Goal: Task Accomplishment & Management: Manage account settings

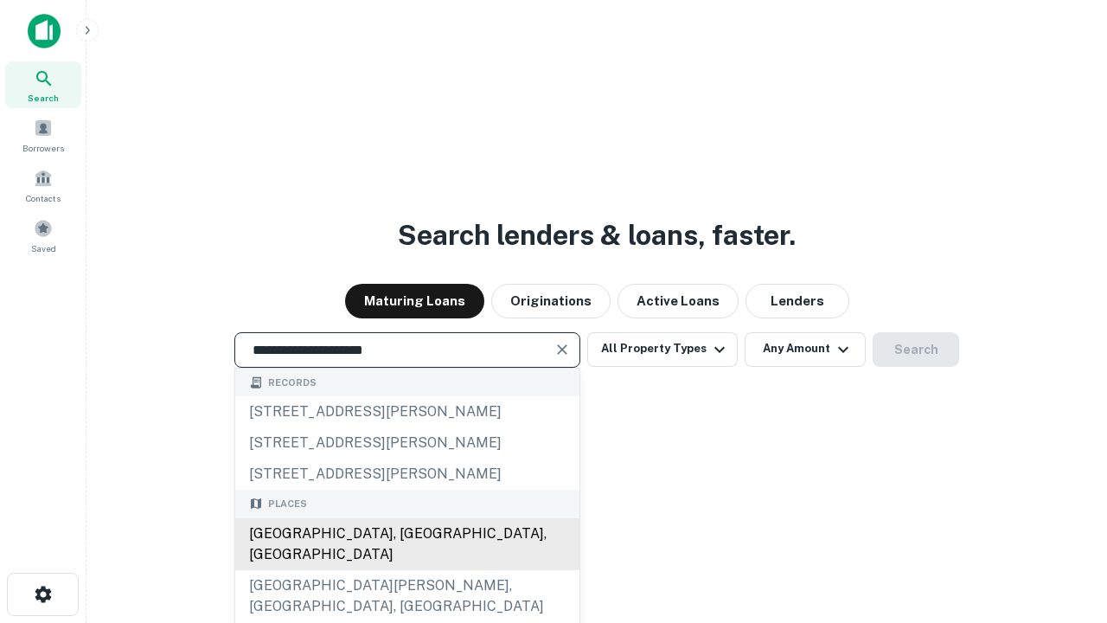
click at [406, 570] on div "Santa Monica, CA, USA" at bounding box center [407, 544] width 344 height 52
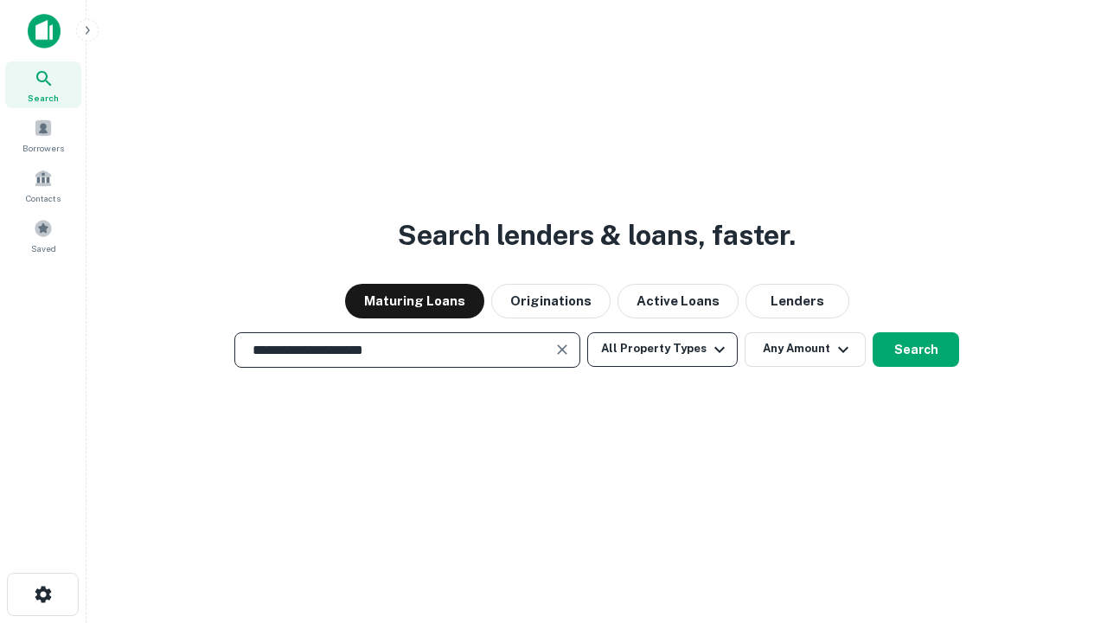
type input "**********"
click at [662, 348] on button "All Property Types" at bounding box center [662, 349] width 150 height 35
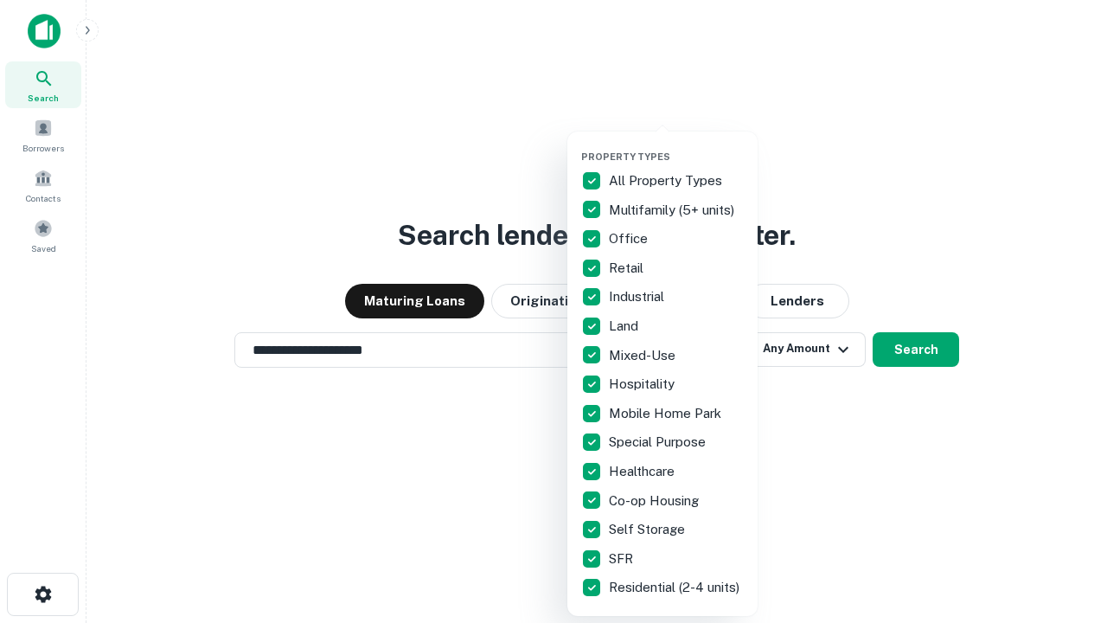
click at [676, 145] on button "button" at bounding box center [676, 145] width 190 height 1
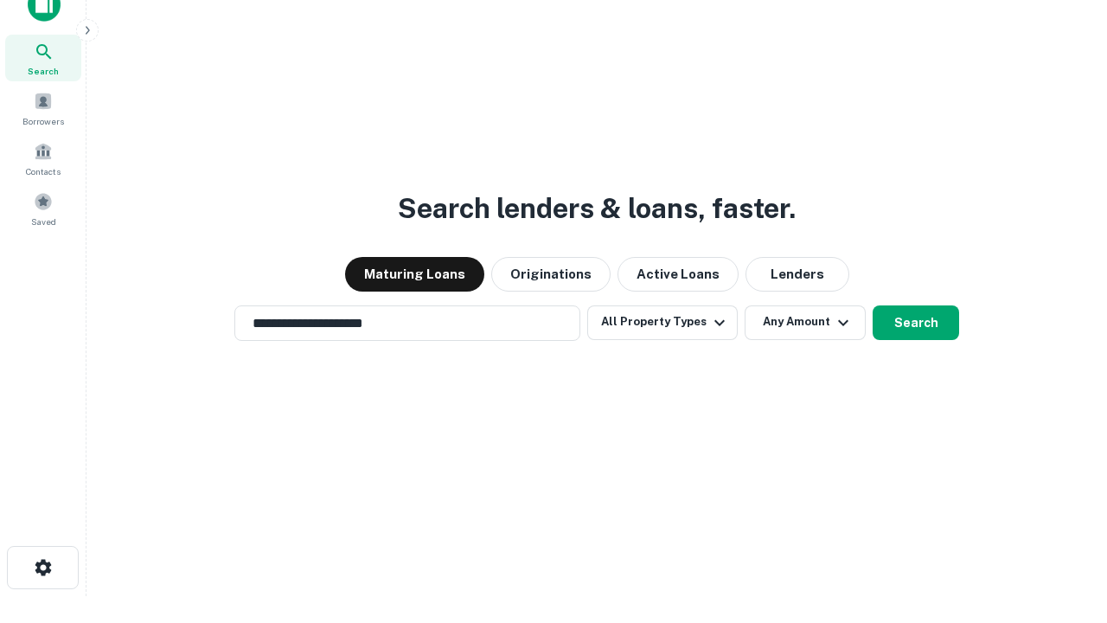
scroll to position [10, 208]
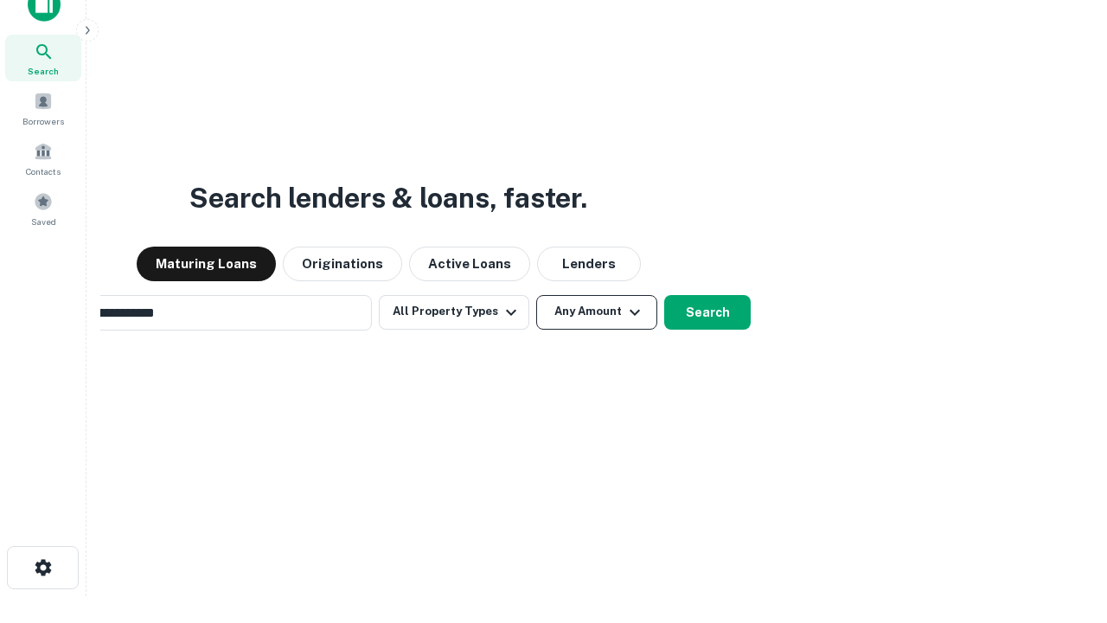
click at [536, 295] on button "Any Amount" at bounding box center [596, 312] width 121 height 35
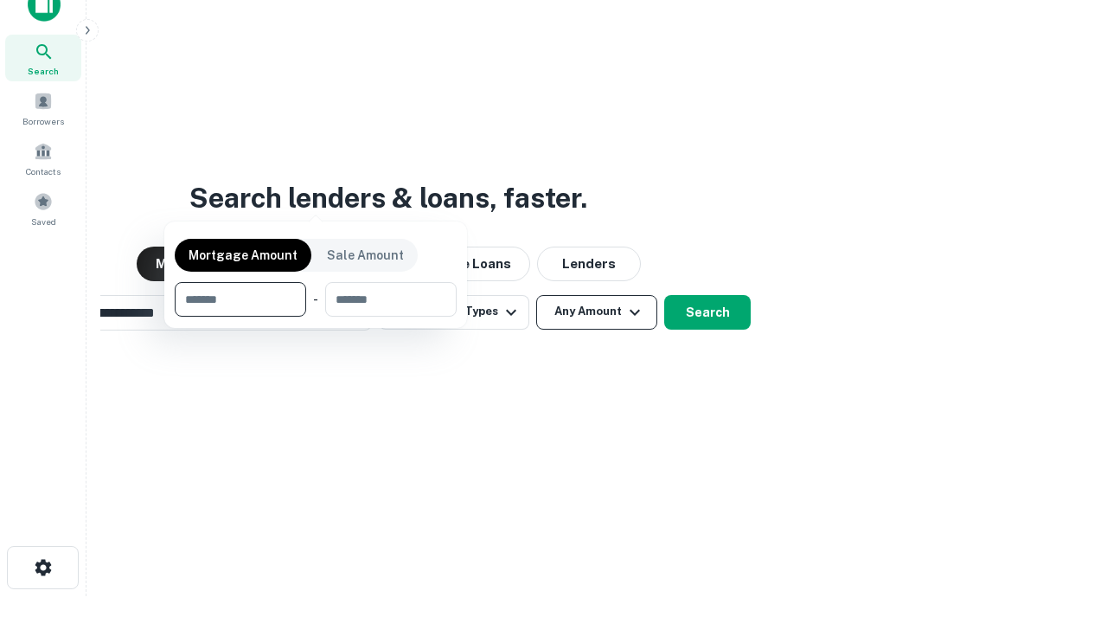
scroll to position [28, 0]
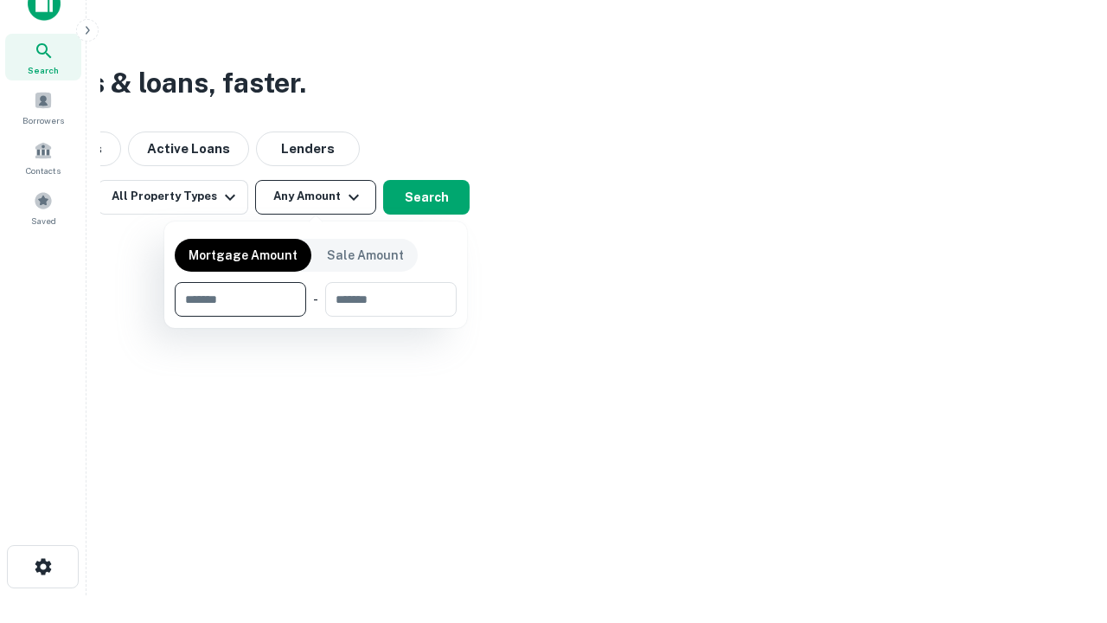
type input "*******"
click at [316, 316] on button "button" at bounding box center [316, 316] width 282 height 1
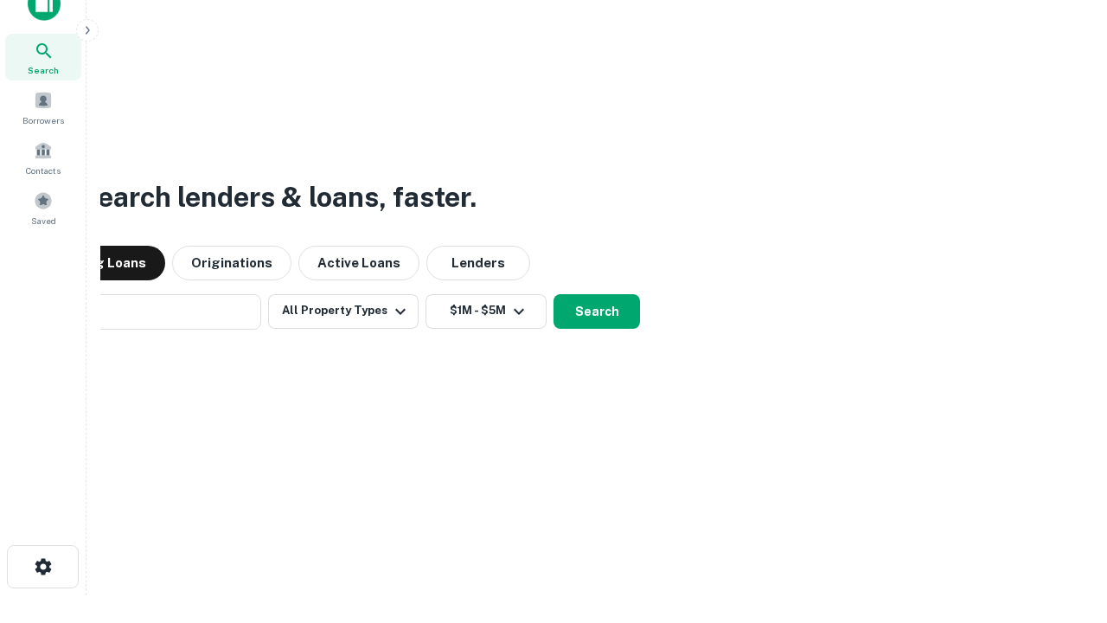
scroll to position [27, 0]
click at [553, 295] on button "Search" at bounding box center [596, 312] width 86 height 35
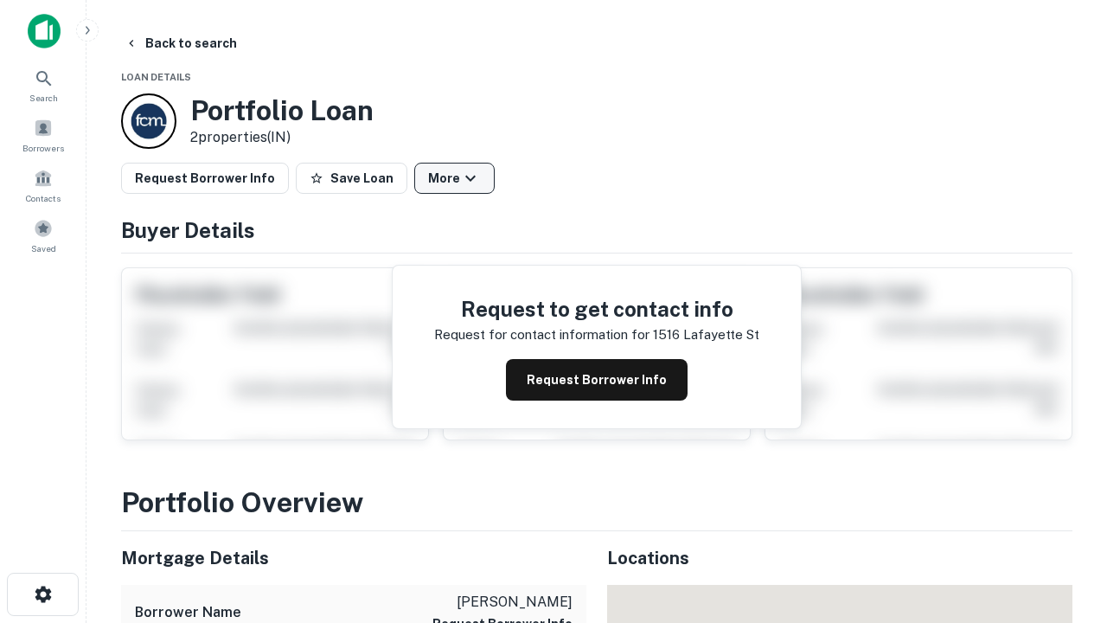
click at [454, 178] on button "More" at bounding box center [454, 178] width 80 height 31
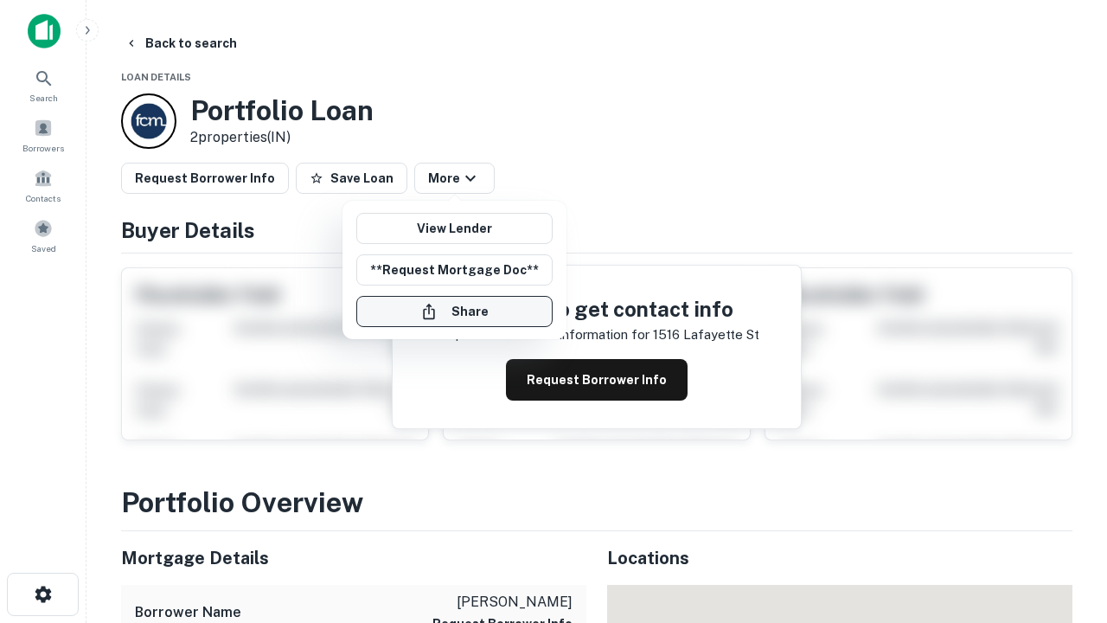
click at [454, 311] on button "Share" at bounding box center [454, 311] width 196 height 31
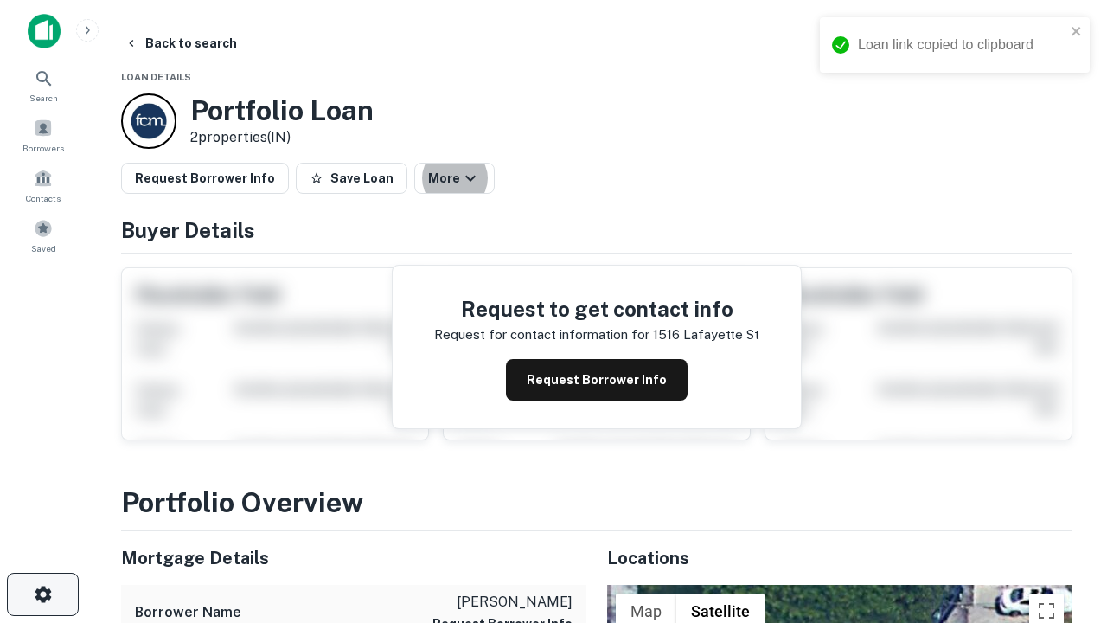
click at [42, 594] on icon "button" at bounding box center [43, 594] width 21 height 21
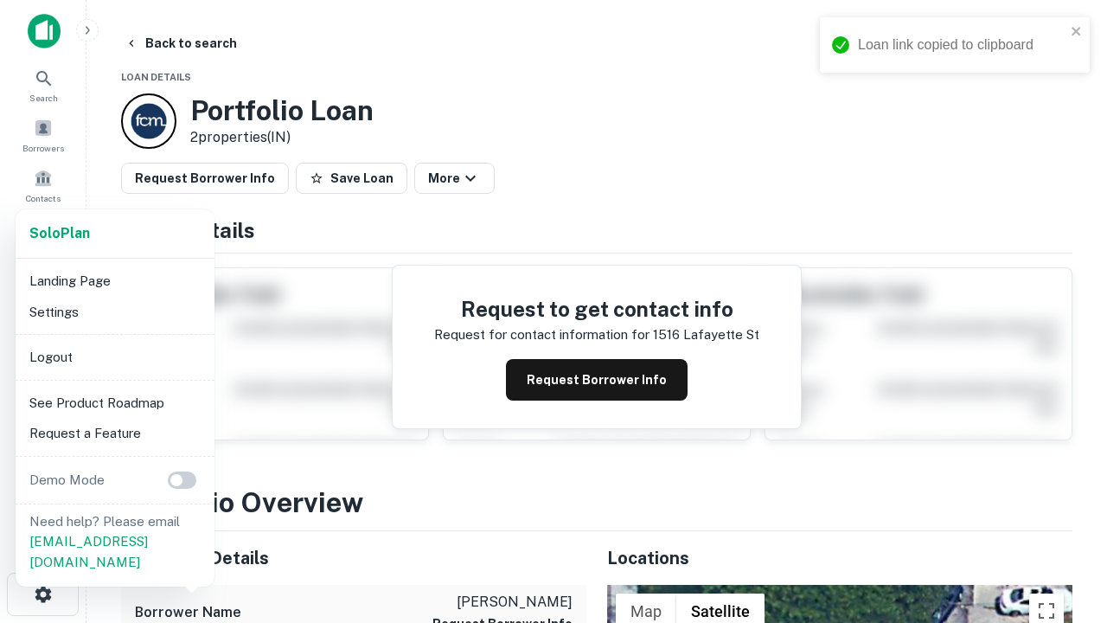
click at [114, 356] on li "Logout" at bounding box center [114, 357] width 185 height 31
